Goal: Transaction & Acquisition: Book appointment/travel/reservation

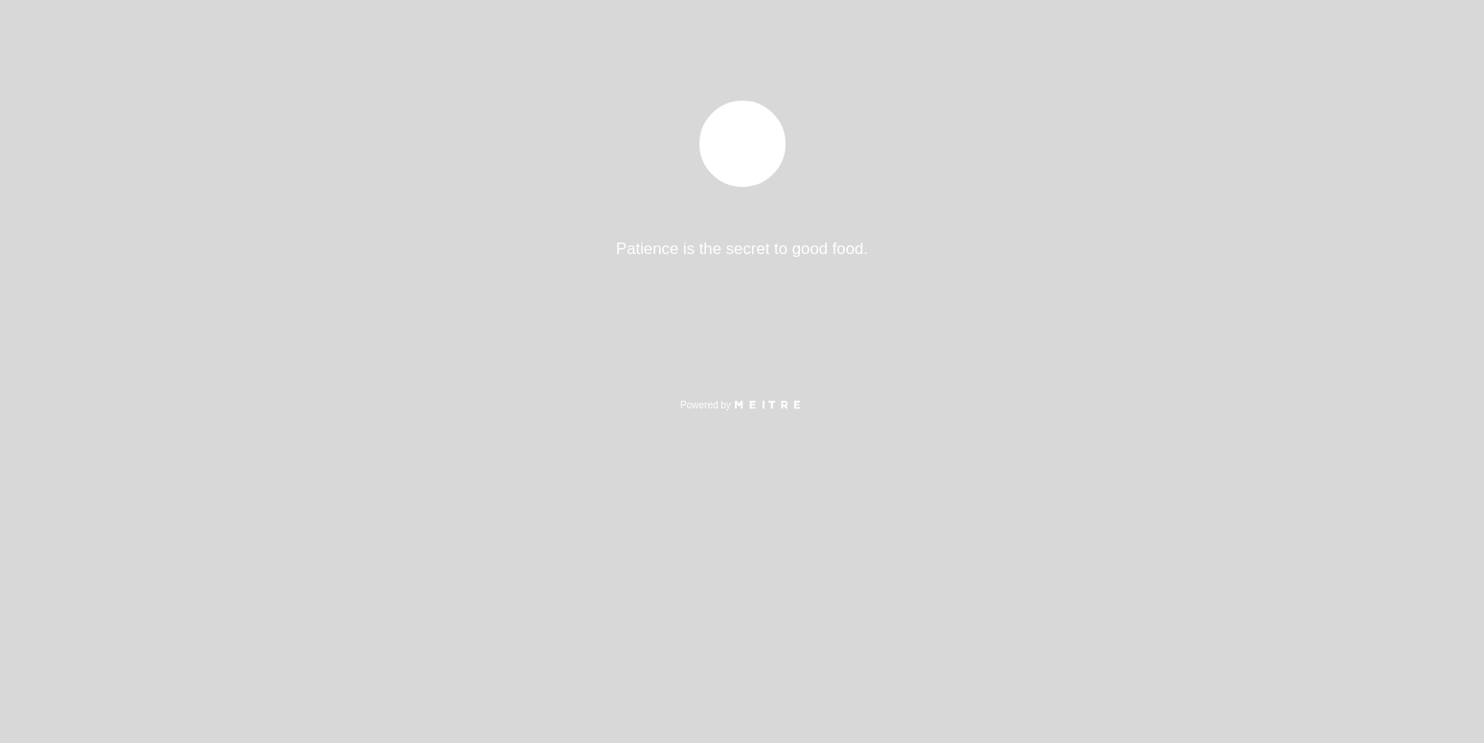
select select "es"
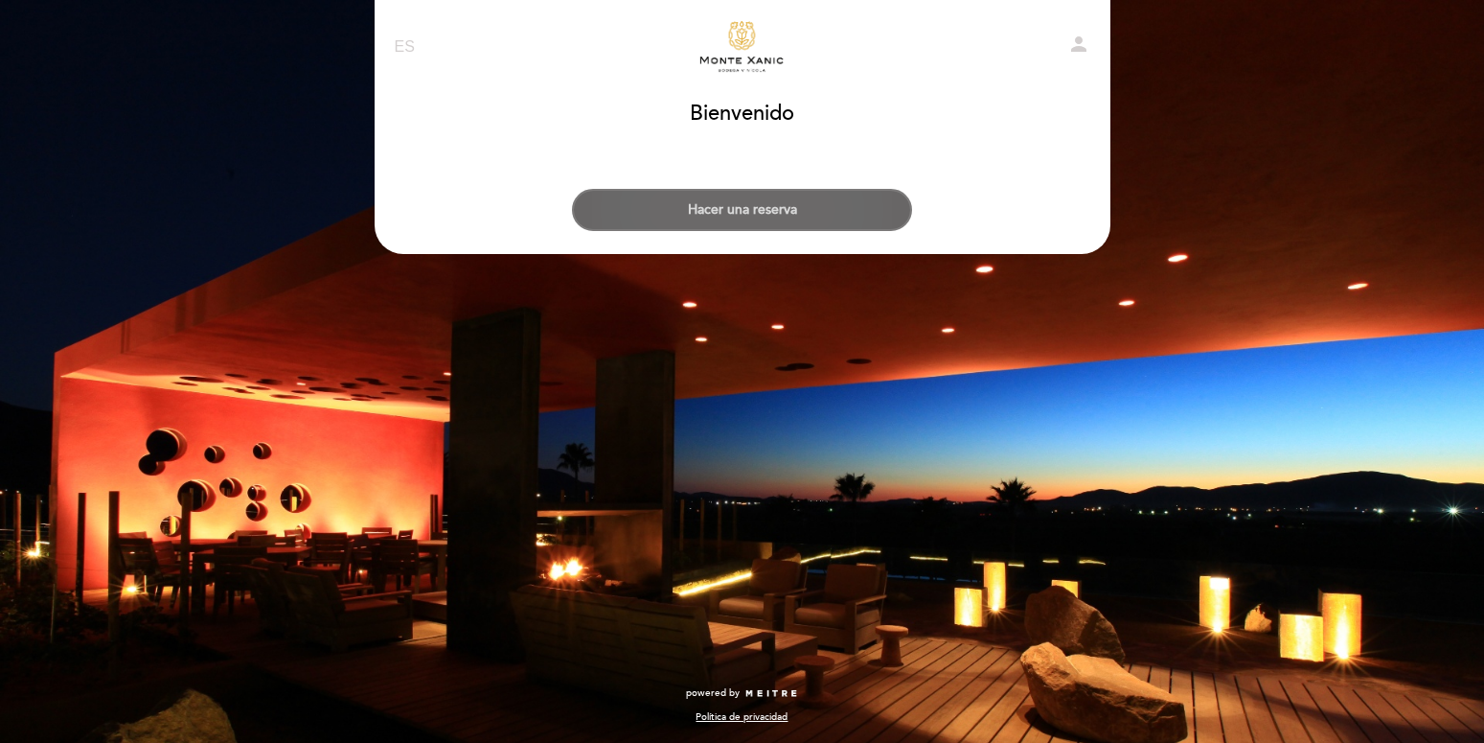
click at [769, 200] on button "Hacer una reserva" at bounding box center [742, 210] width 340 height 42
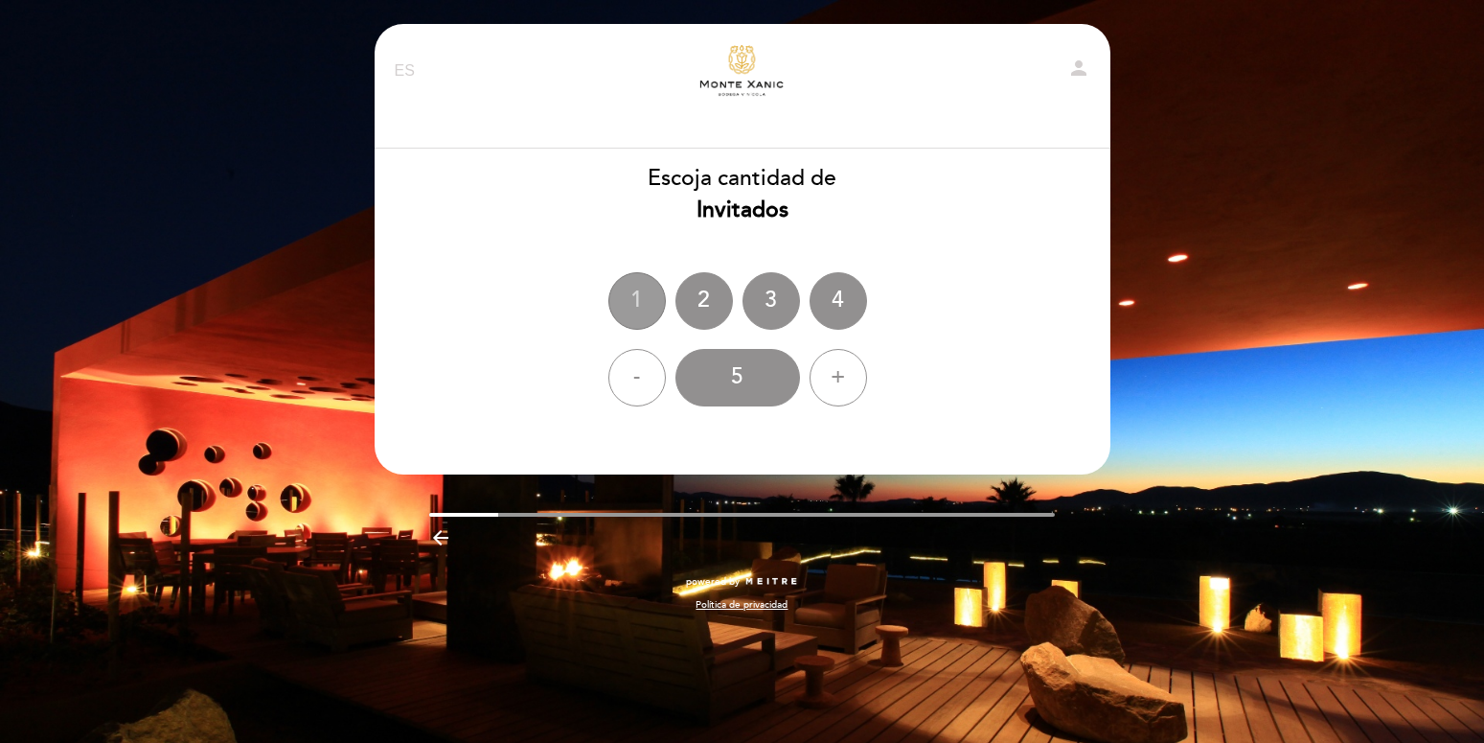
click at [649, 300] on div "1" at bounding box center [636, 300] width 57 height 57
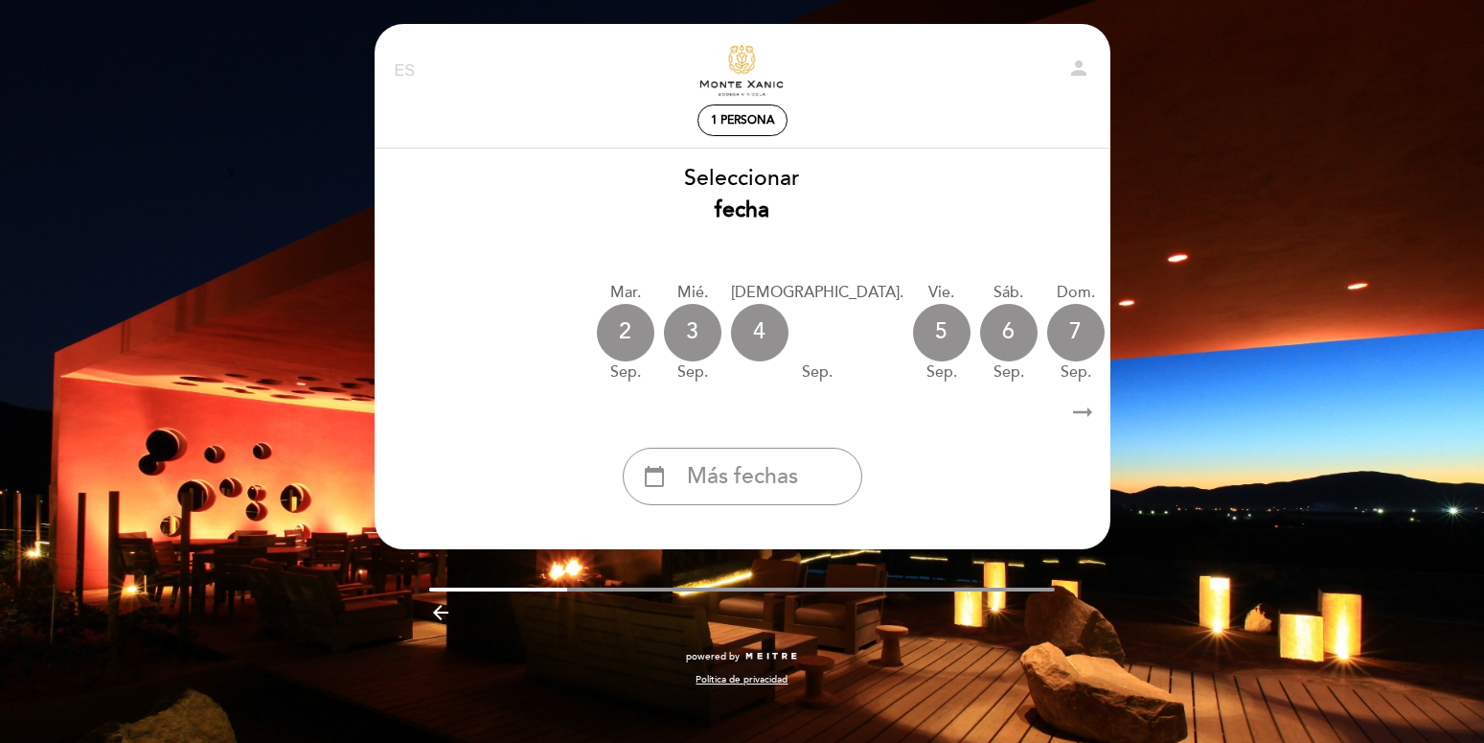
click at [1114, 329] on div "8" at bounding box center [1142, 332] width 57 height 57
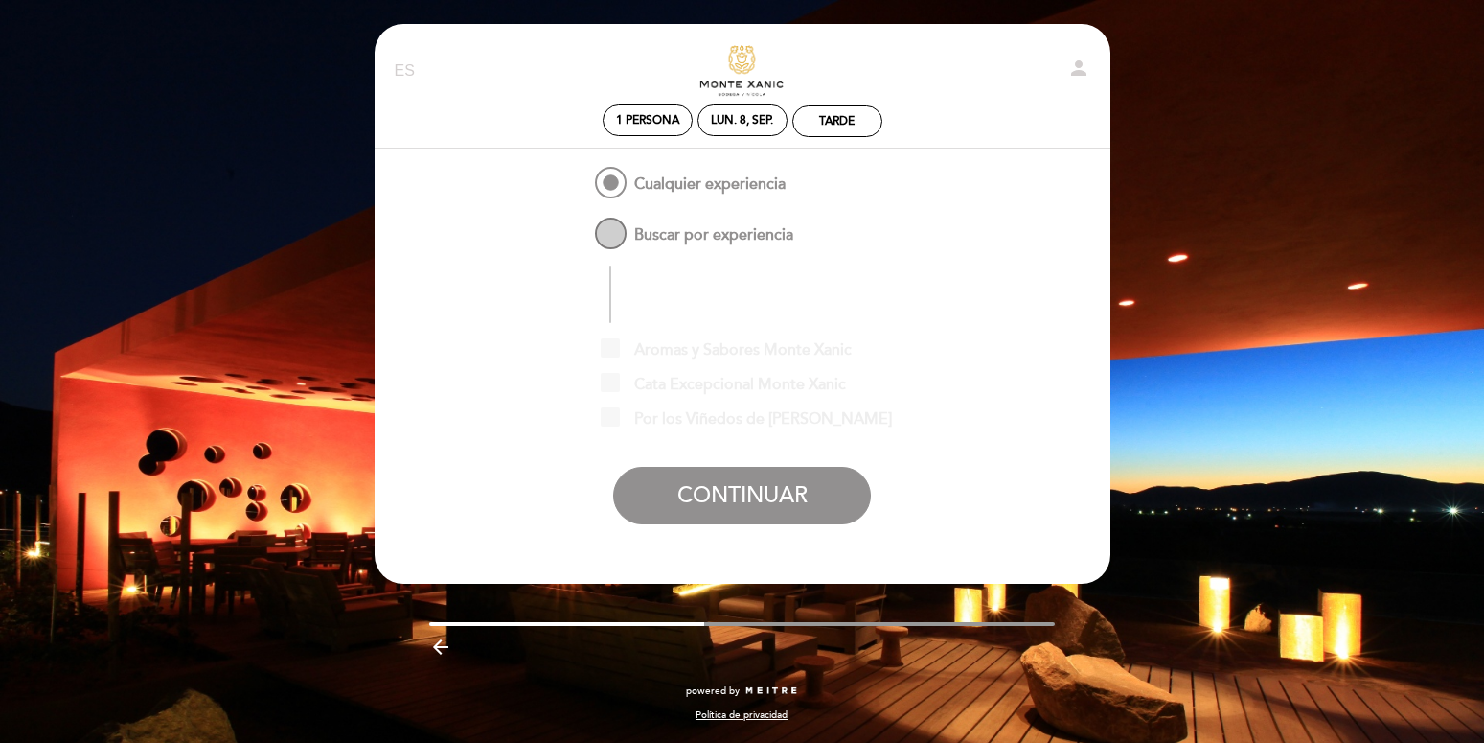
click at [612, 237] on span "Buscar por experiencia" at bounding box center [692, 226] width 202 height 24
click at [584, 226] on input "Buscar por experiencia" at bounding box center [578, 220] width 12 height 12
radio input "false"
radio input "true"
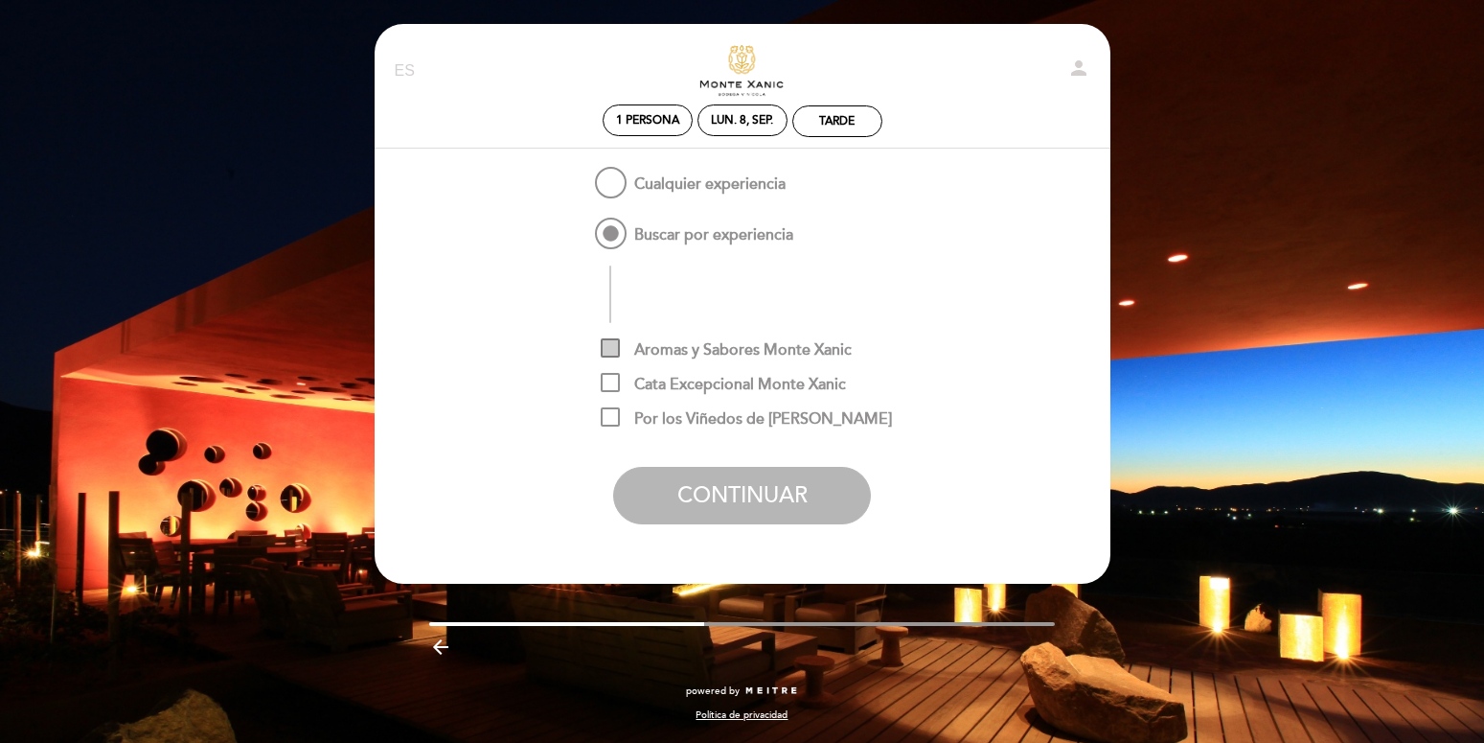
click at [735, 352] on span "Aromas y Sabores Monte Xanic" at bounding box center [726, 350] width 251 height 24
click at [613, 351] on input "Aromas y Sabores Monte Xanic" at bounding box center [607, 344] width 12 height 12
checkbox input "true"
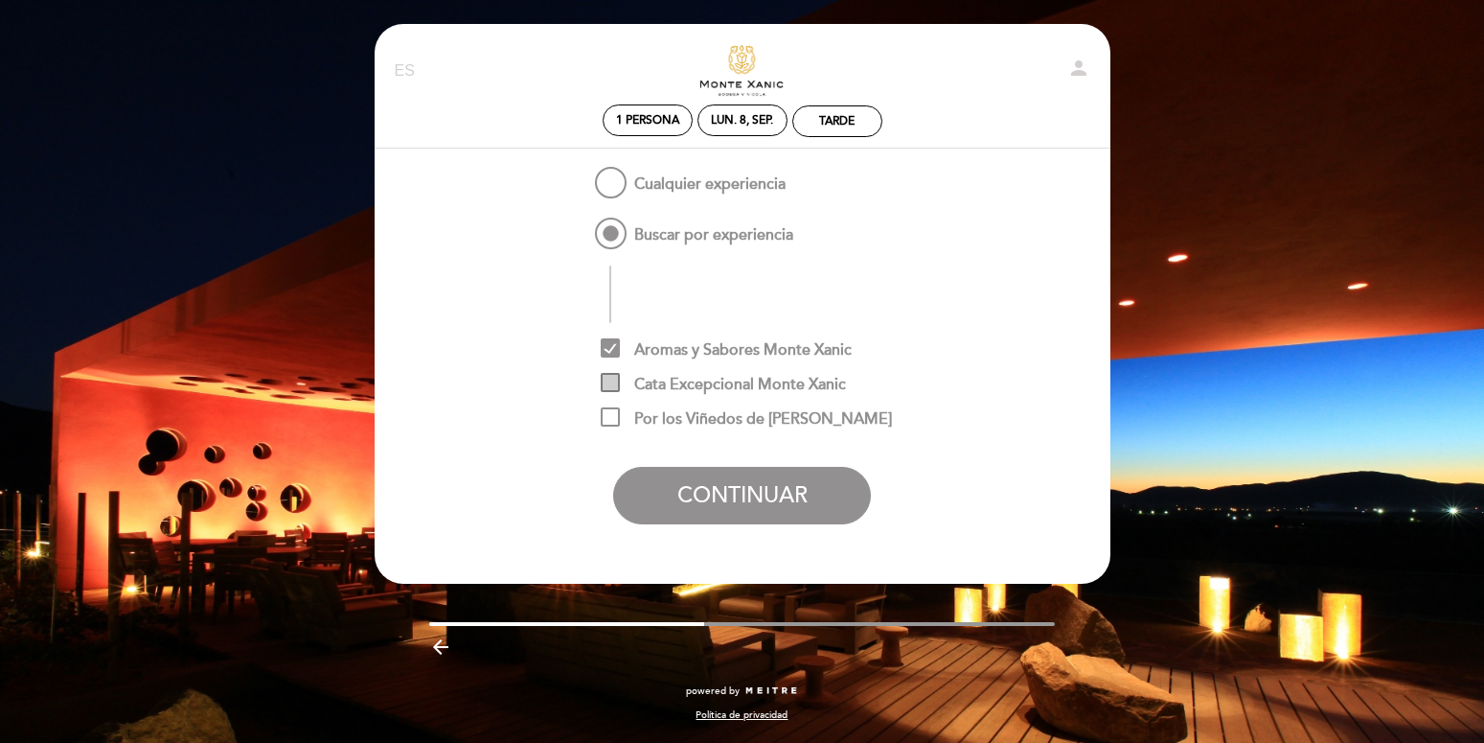
click at [727, 379] on span "Cata Excepcional Monte Xanic" at bounding box center [723, 385] width 245 height 24
click at [613, 379] on input "Cata Excepcional Monte Xanic" at bounding box center [607, 379] width 12 height 12
checkbox input "true"
click at [721, 410] on p "Por los Viñedos de [PERSON_NAME]" at bounding box center [742, 418] width 340 height 34
click at [721, 413] on span "Por los Viñedos de [PERSON_NAME]" at bounding box center [746, 419] width 291 height 24
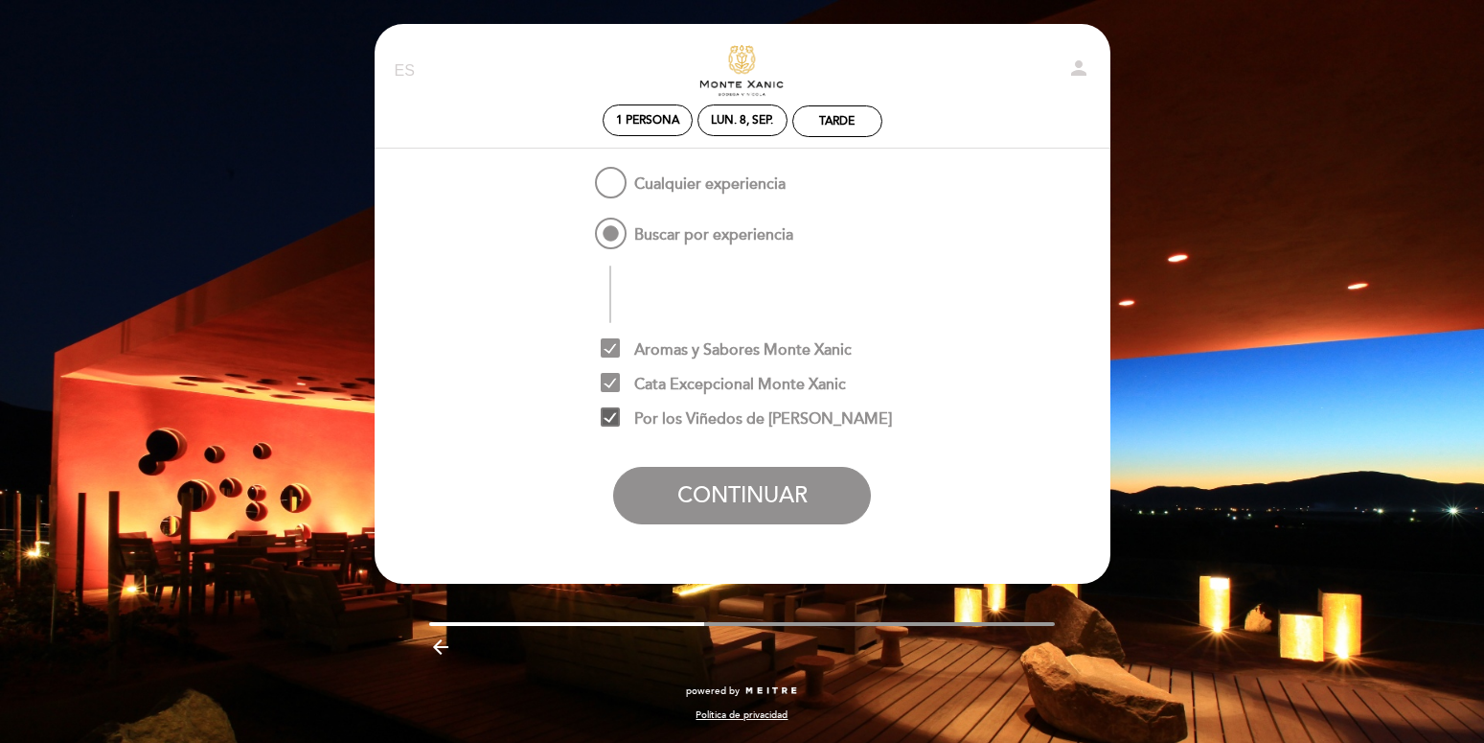
click at [613, 413] on input "Por los Viñedos de [PERSON_NAME]" at bounding box center [607, 413] width 12 height 12
click at [720, 425] on span "Por los Viñedos de [PERSON_NAME]" at bounding box center [746, 419] width 291 height 24
click at [613, 420] on input "Por los Viñedos de [PERSON_NAME]" at bounding box center [607, 413] width 12 height 12
checkbox input "true"
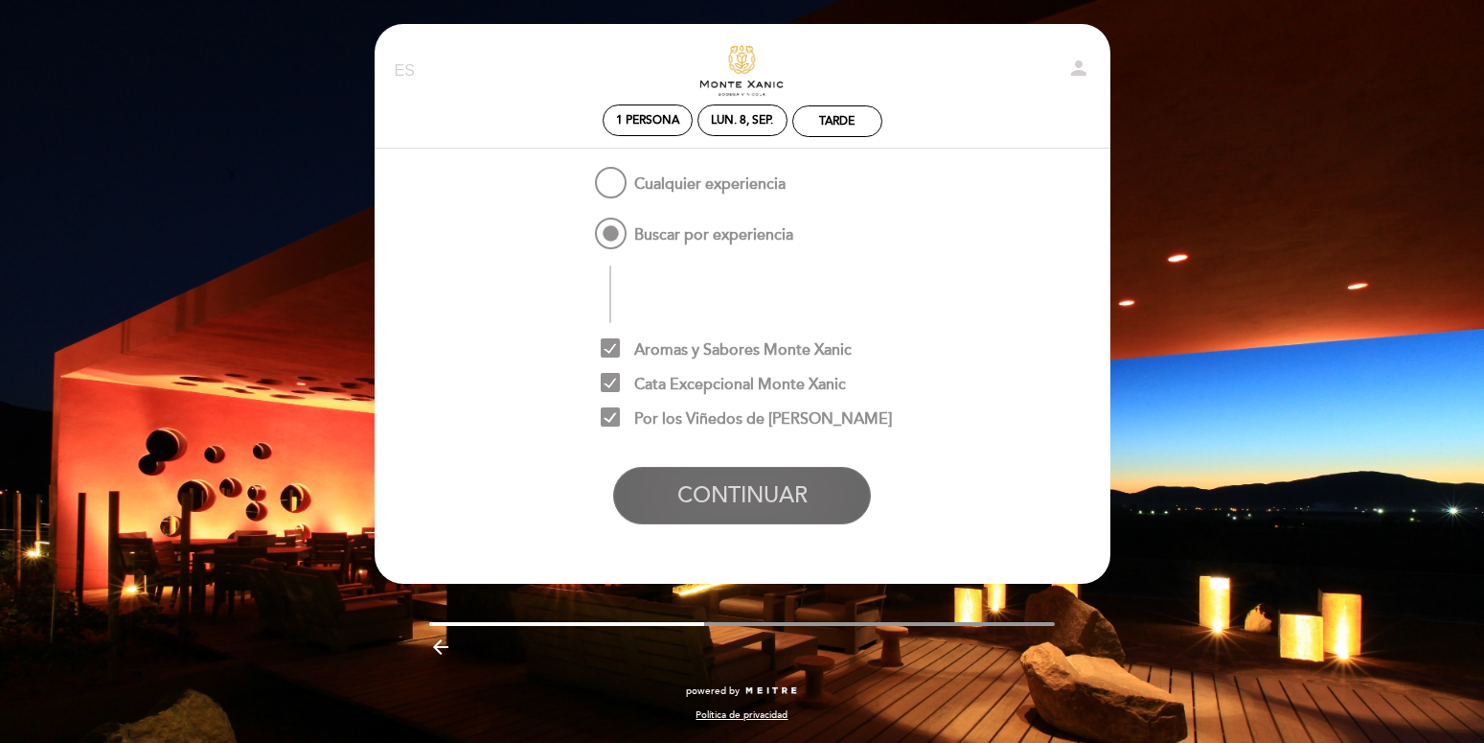
click at [746, 492] on button "CONTINUAR" at bounding box center [742, 495] width 258 height 57
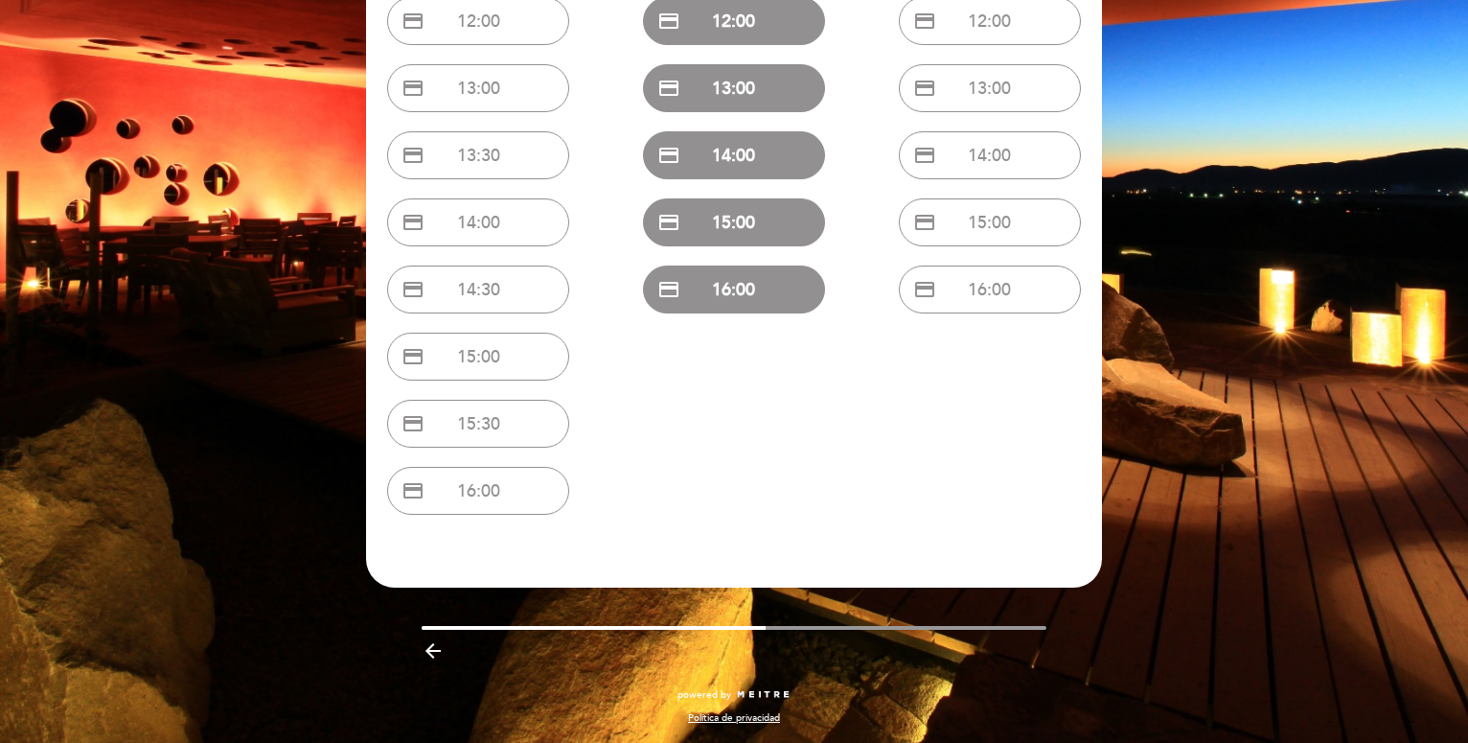
scroll to position [394, 0]
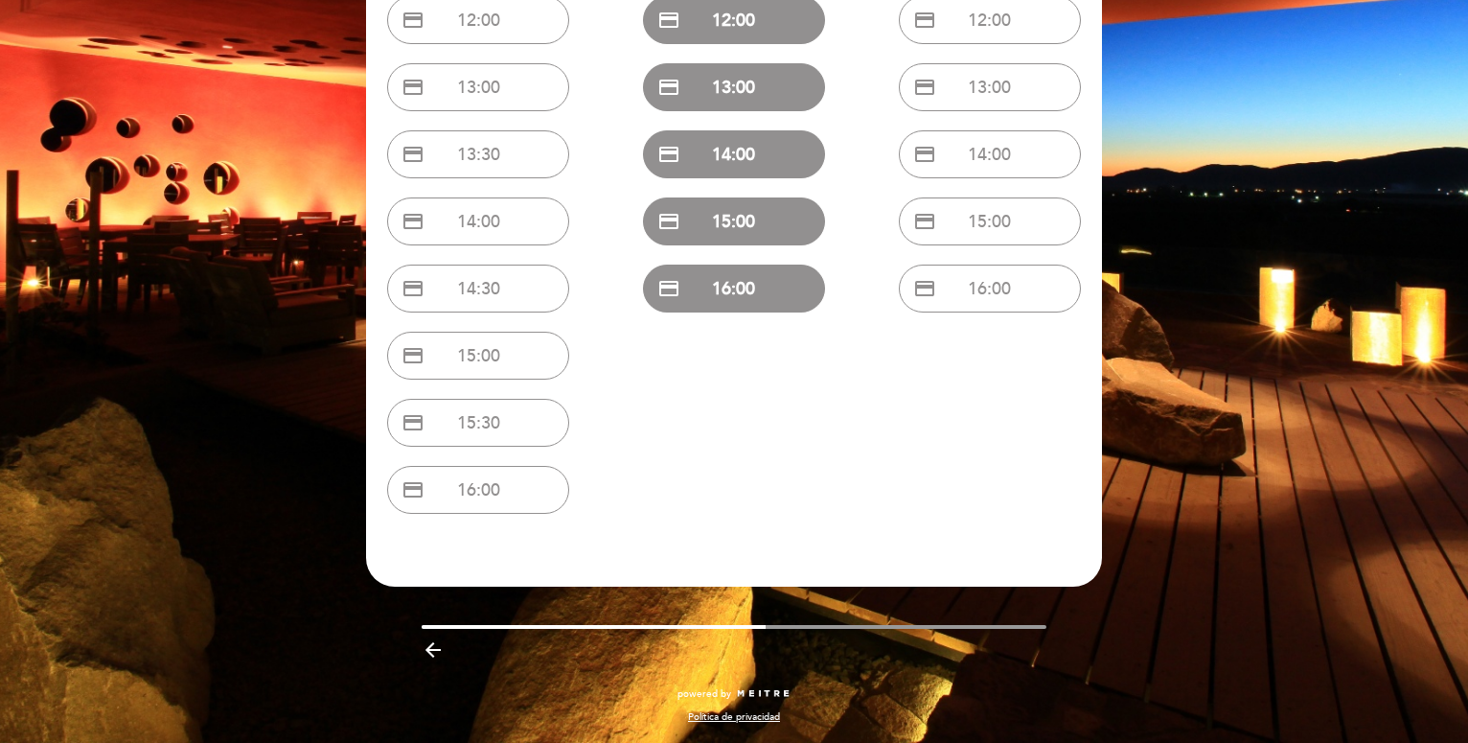
click at [423, 645] on icon "arrow_backward" at bounding box center [433, 649] width 23 height 23
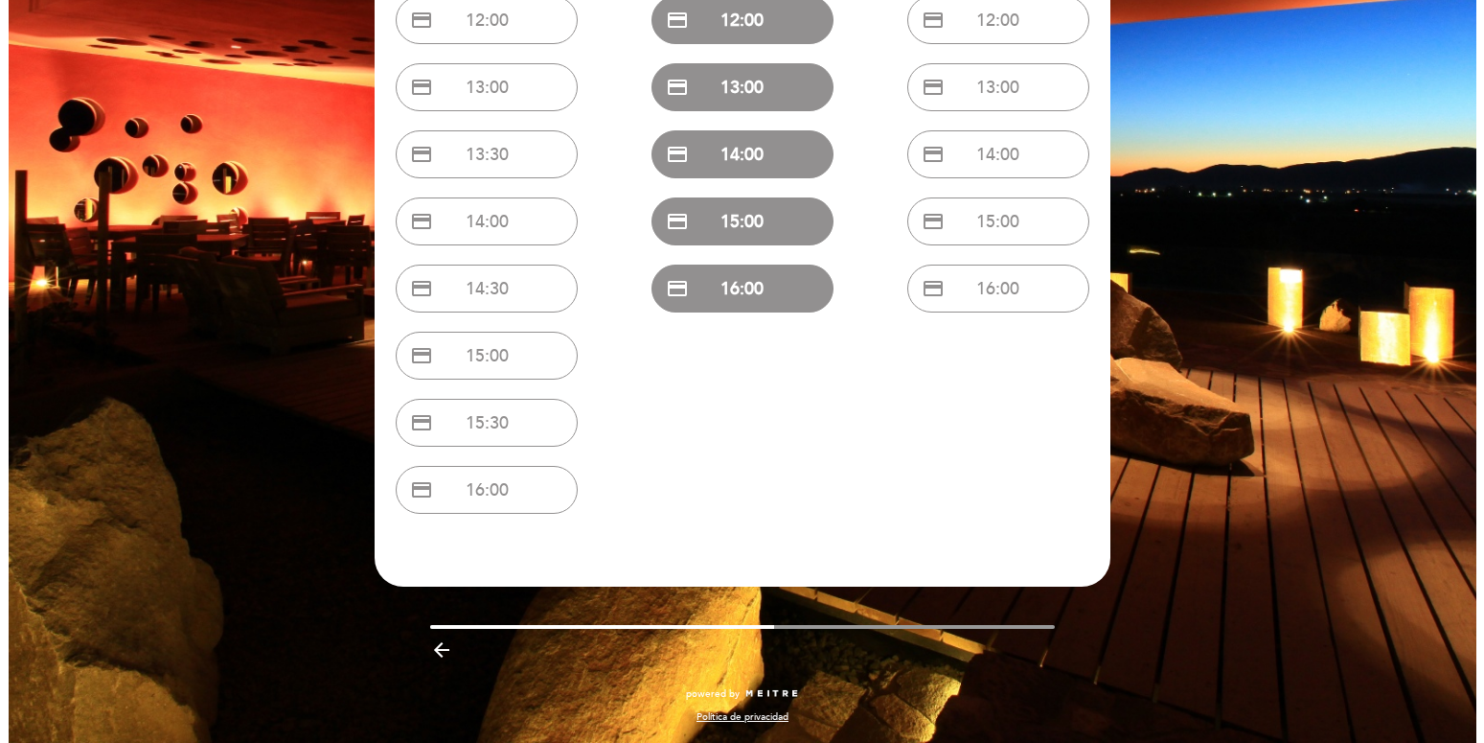
scroll to position [0, 0]
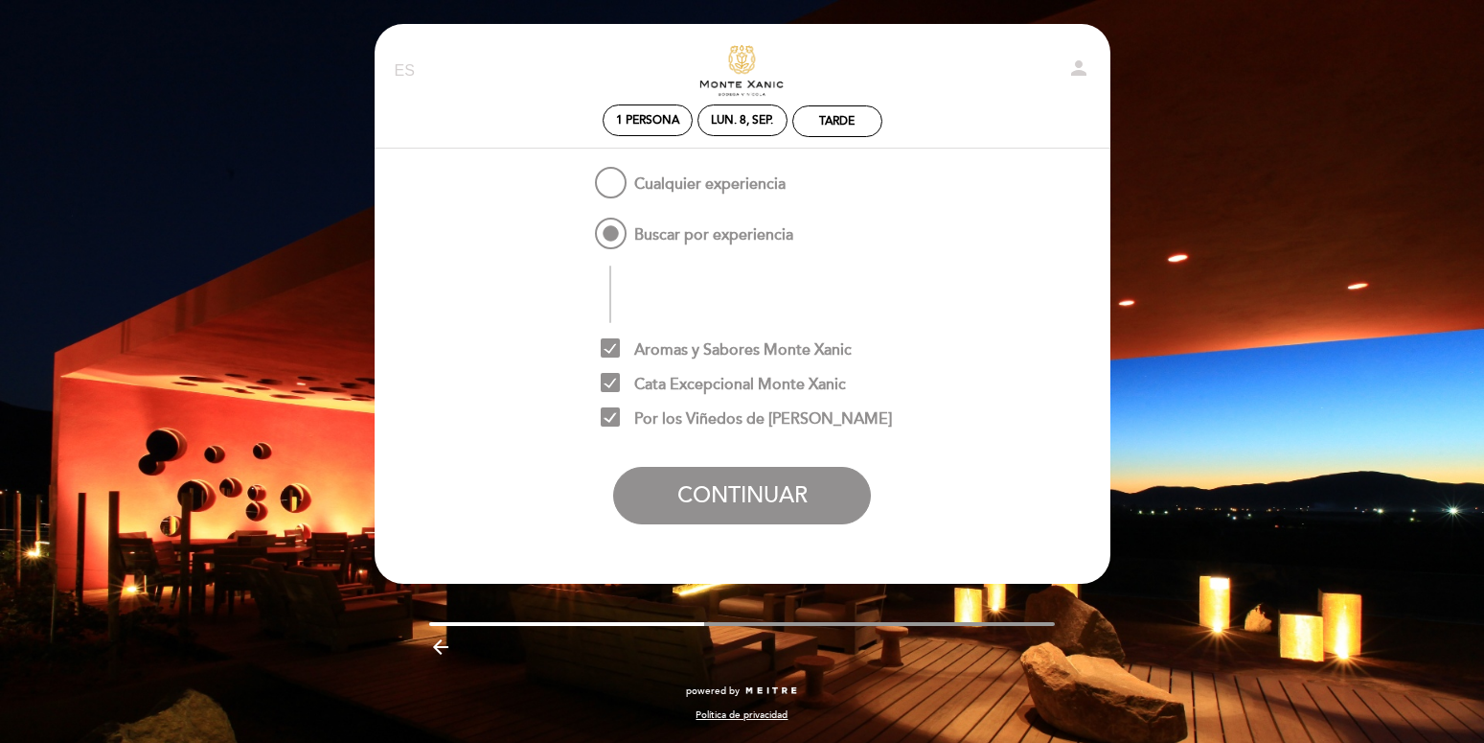
click at [423, 645] on div "arrow_backward" at bounding box center [742, 645] width 765 height 39
click at [439, 651] on icon "arrow_backward" at bounding box center [440, 646] width 23 height 23
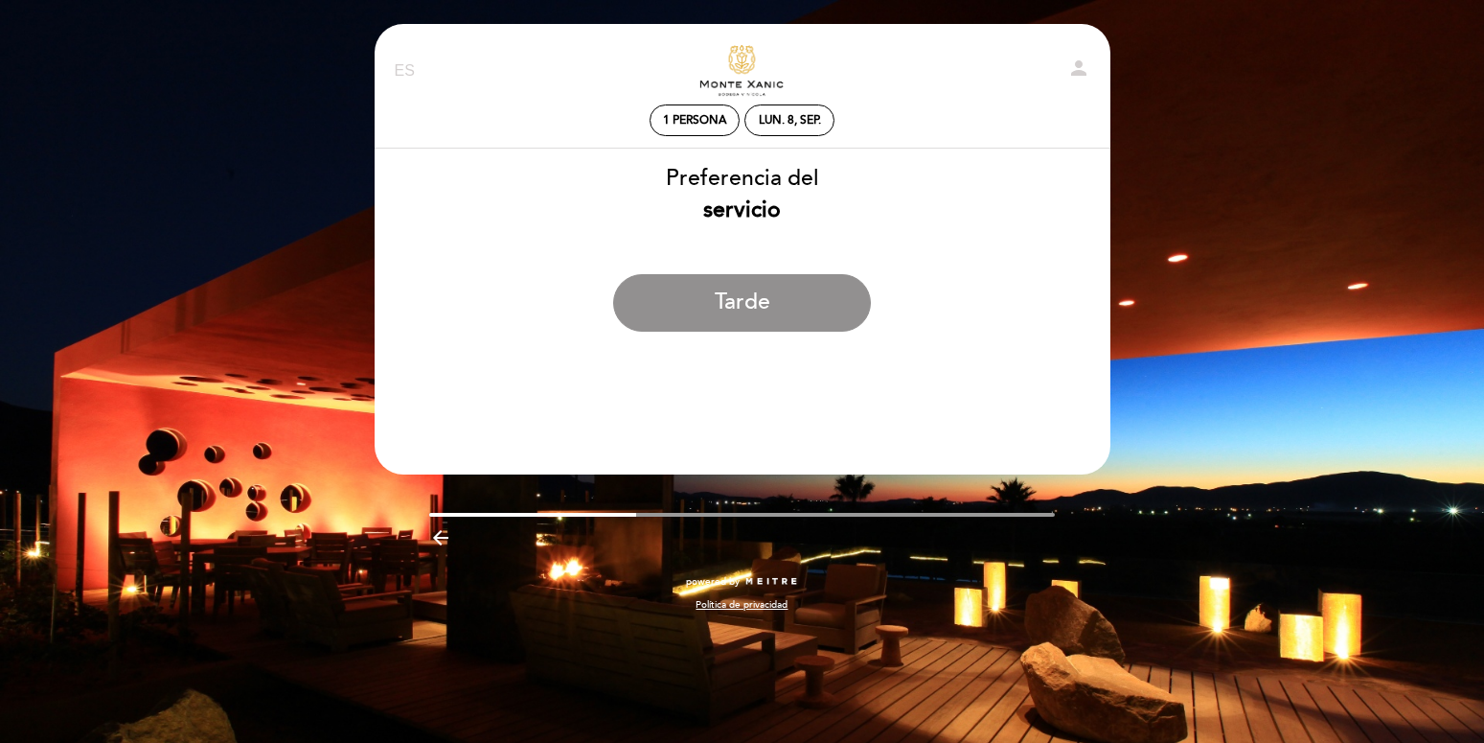
click at [439, 651] on div "EN ES PT Descubre [PERSON_NAME] person 1 persona lun. 8, sep. [GEOGRAPHIC_DATA]…" at bounding box center [742, 371] width 1484 height 743
click at [446, 636] on div "EN ES PT Descubre [PERSON_NAME] person 1 persona lun. 8, sep. [GEOGRAPHIC_DATA]…" at bounding box center [742, 371] width 1484 height 743
